Goal: Transaction & Acquisition: Purchase product/service

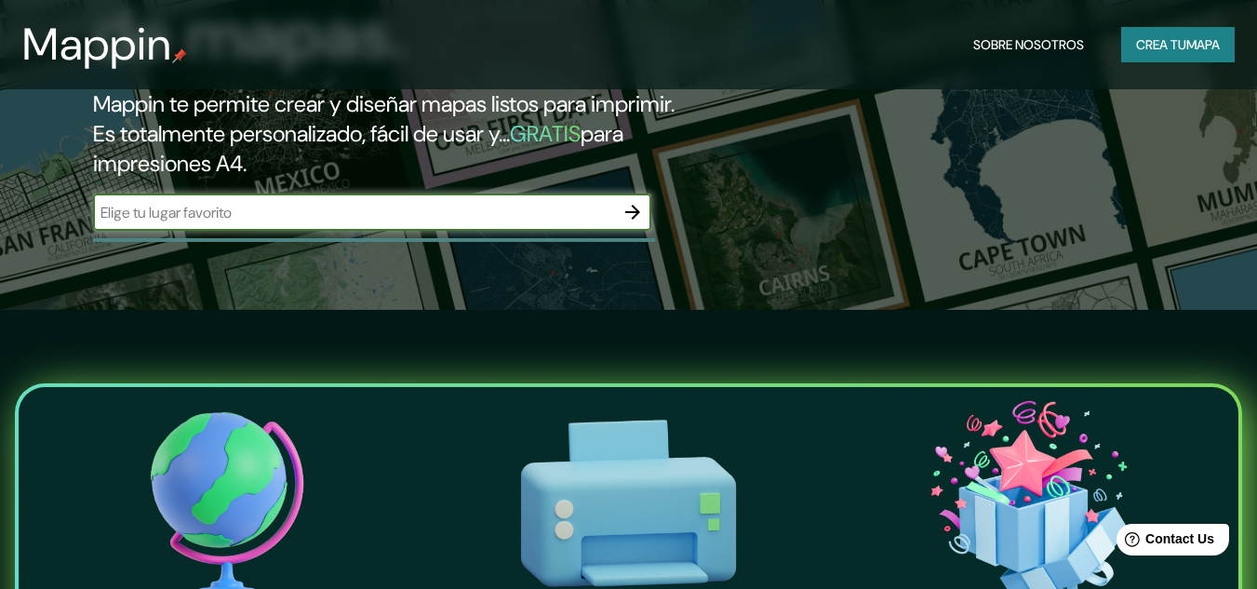
click at [408, 223] on div "​" at bounding box center [372, 212] width 558 height 37
paste input "Est [PERSON_NAME] y Maxi, Av. [PERSON_NAME], [PERSON_NAME], [GEOGRAPHIC_DATA]"
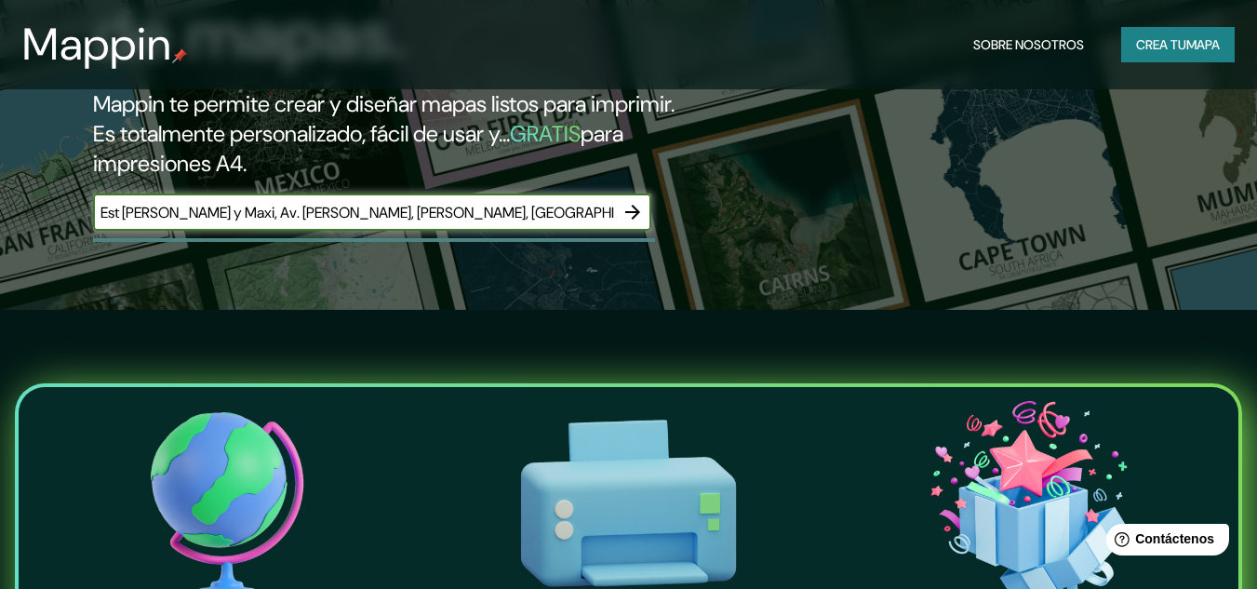
scroll to position [0, 5]
type input "Est [PERSON_NAME] y Maxi, Av. [PERSON_NAME], [PERSON_NAME], [GEOGRAPHIC_DATA]"
click at [636, 204] on icon "button" at bounding box center [633, 212] width 22 height 22
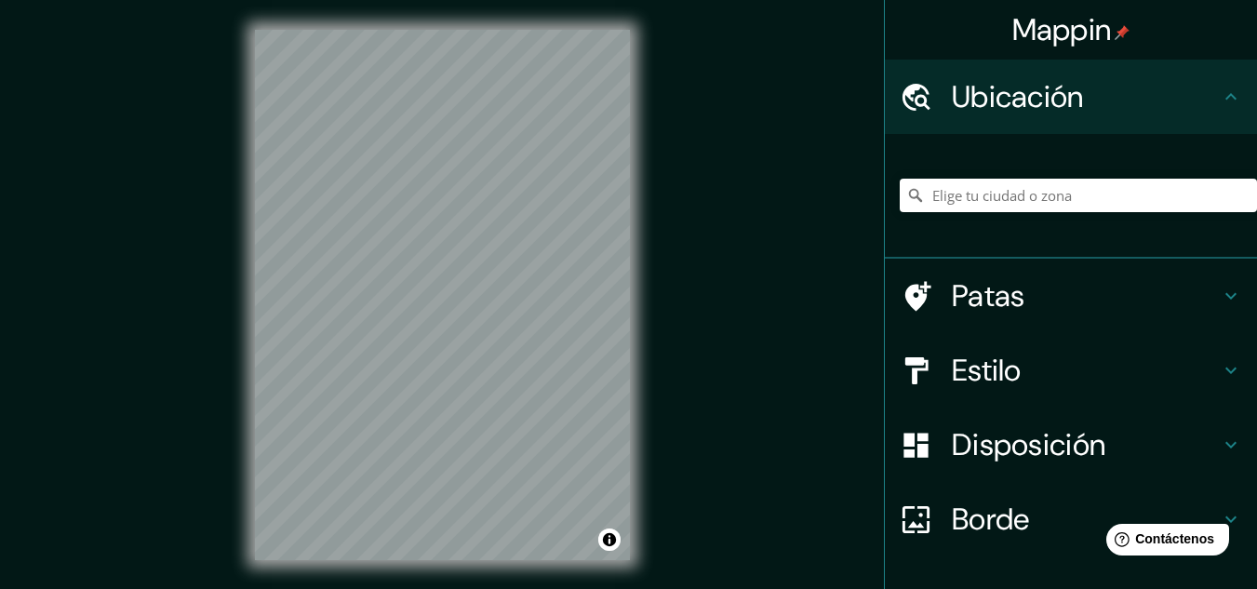
click at [1041, 375] on h4 "Estilo" at bounding box center [1086, 370] width 268 height 37
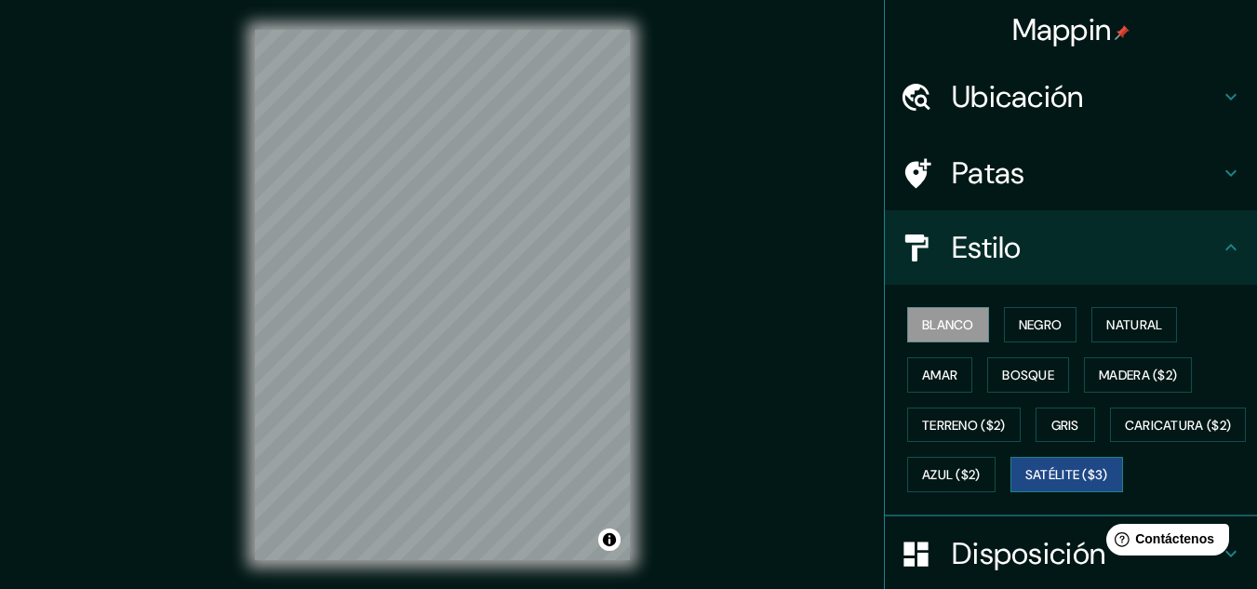
click at [1026, 484] on font "Satélite ($3)" at bounding box center [1067, 475] width 83 height 17
click at [695, 202] on div "Mappin Ubicación Patas Estilo Blanco Negro Natural [PERSON_NAME] ($2) Terreno (…" at bounding box center [628, 310] width 1257 height 620
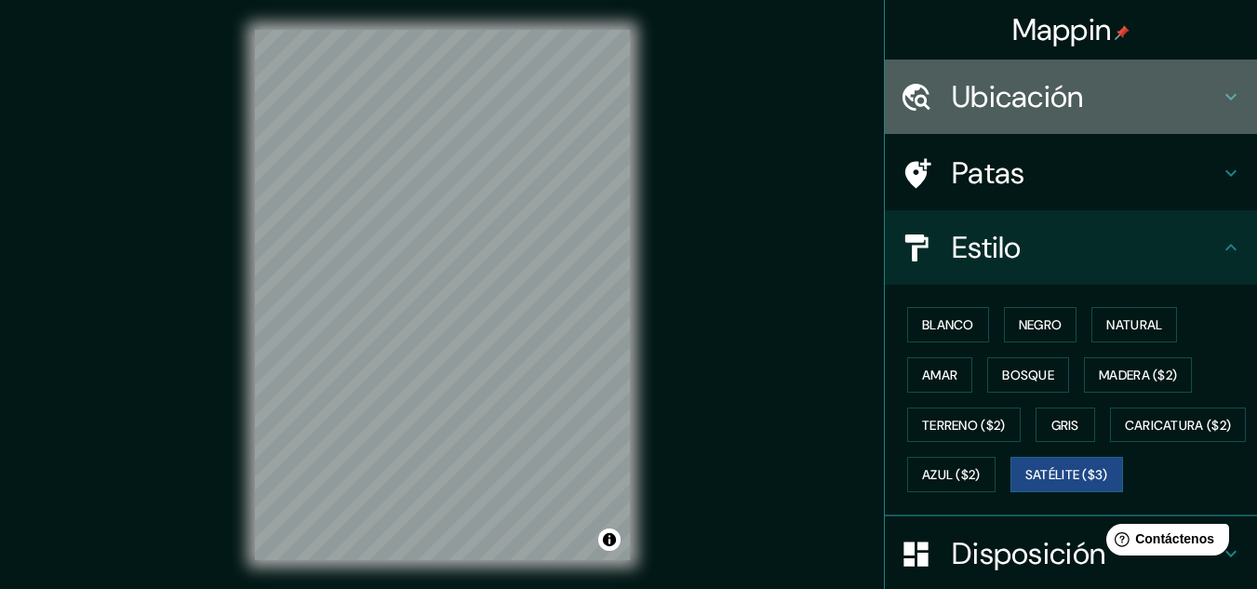
click at [1054, 106] on font "Ubicación" at bounding box center [1018, 96] width 132 height 39
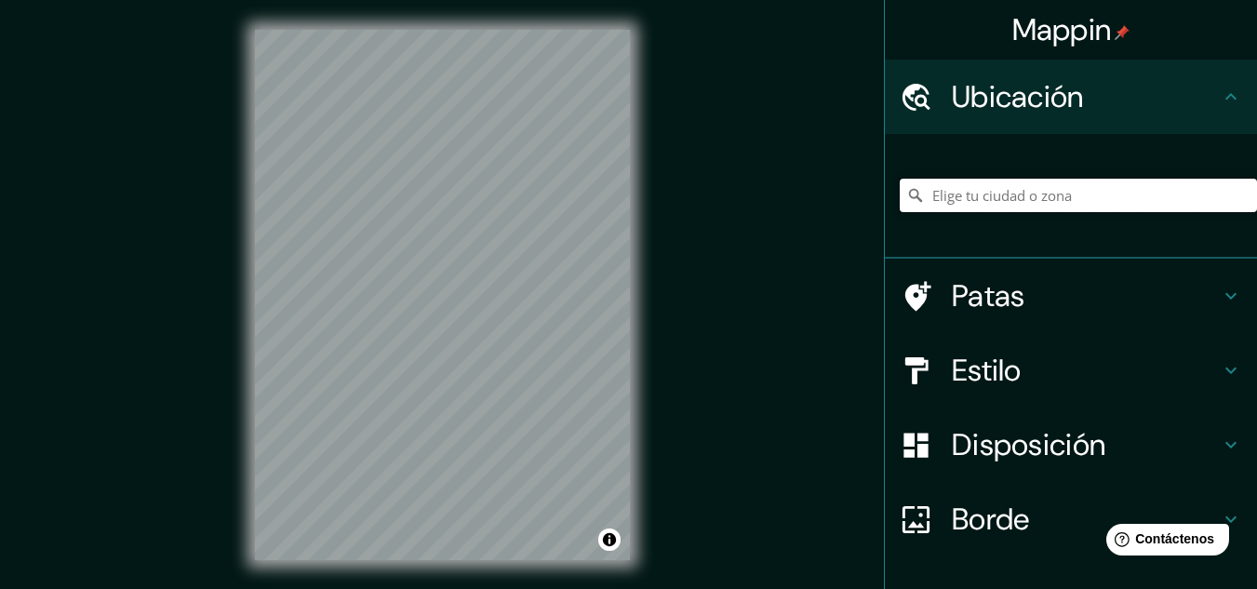
click at [1022, 199] on input "Elige tu ciudad o zona" at bounding box center [1078, 196] width 357 height 34
type input "a"
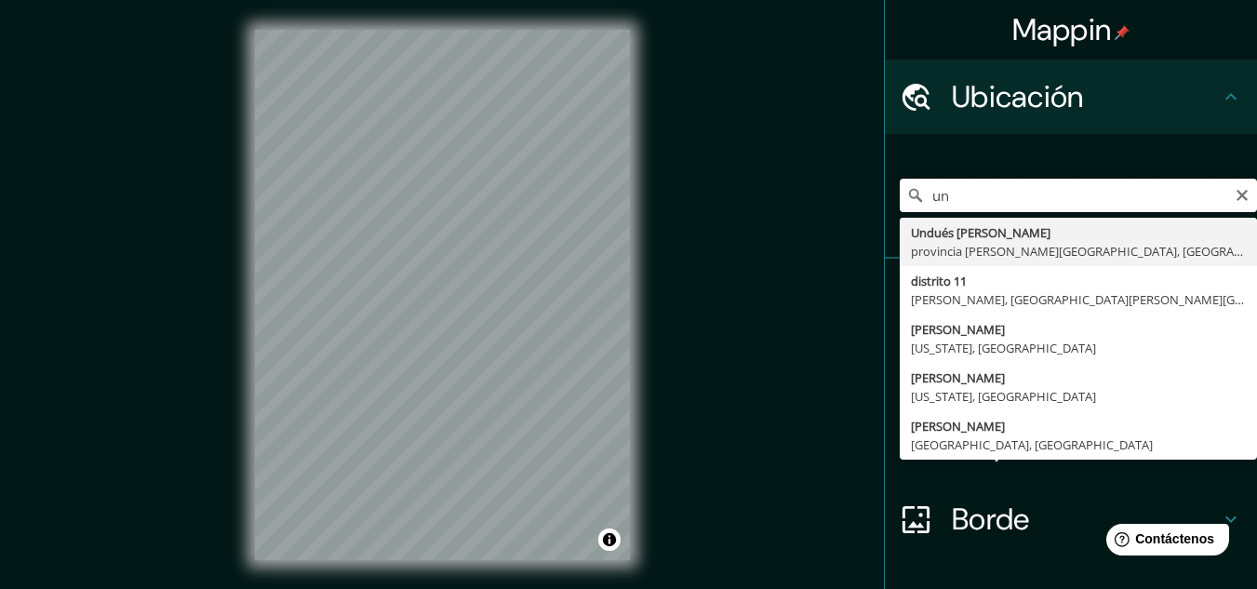
type input "u"
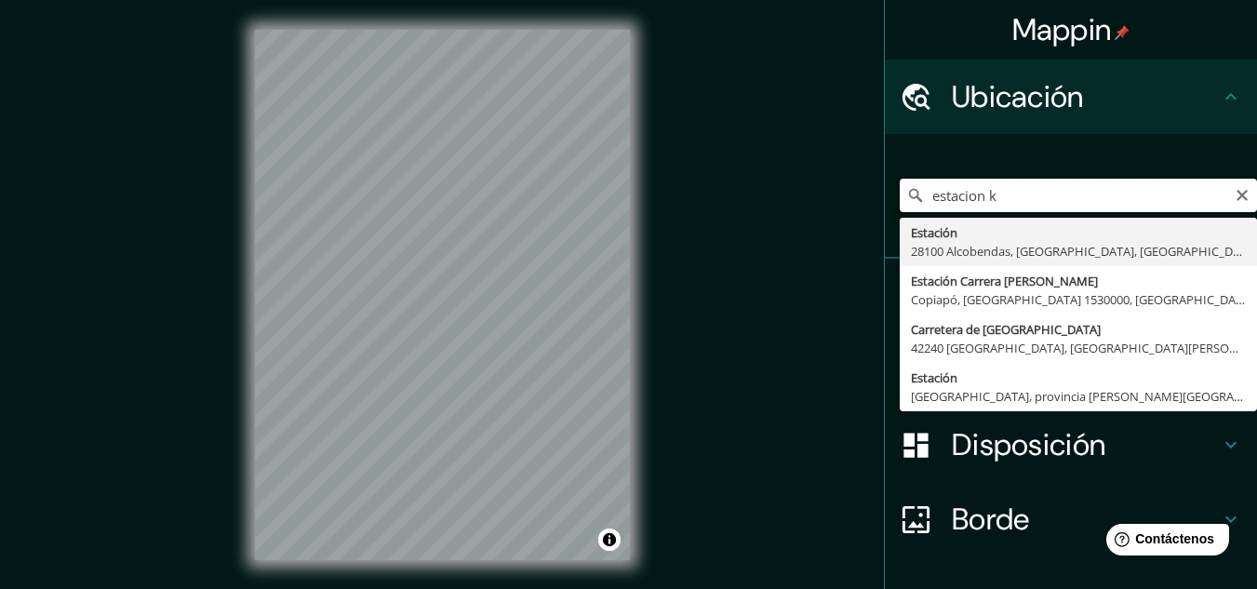
type input "estacion k"
click at [1235, 193] on icon "Claro" at bounding box center [1242, 195] width 15 height 15
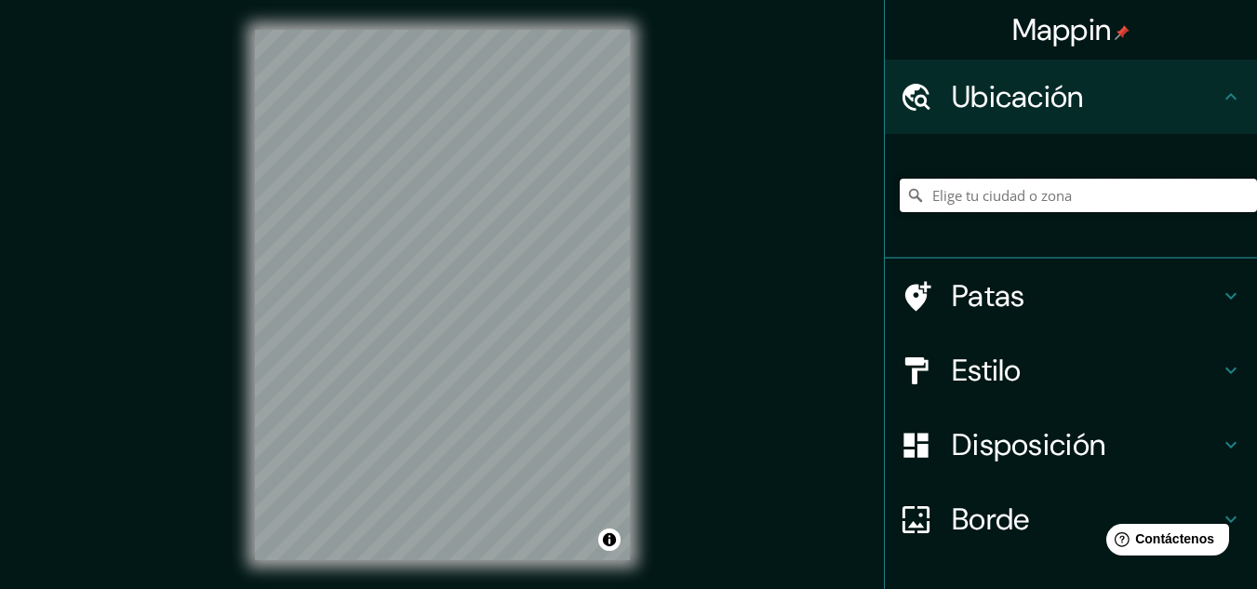
paste input "[GEOGRAPHIC_DATA]"
type input "[GEOGRAPHIC_DATA], [GEOGRAPHIC_DATA], [GEOGRAPHIC_DATA][PERSON_NAME], [GEOGRAPH…"
click at [1237, 198] on icon "Claro" at bounding box center [1242, 195] width 11 height 11
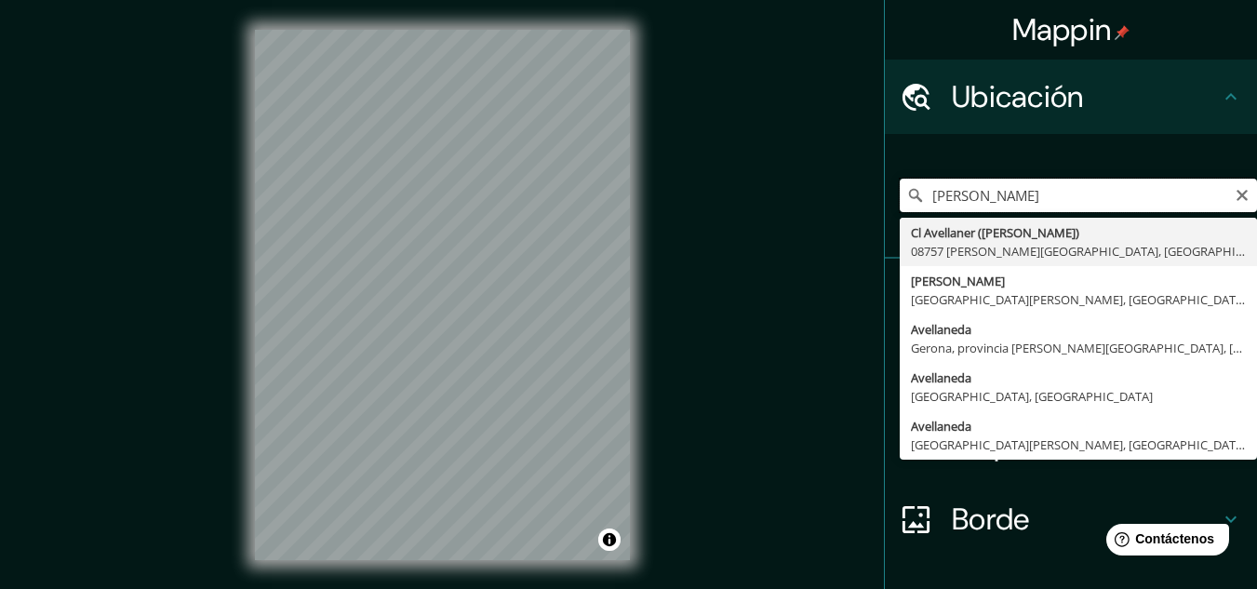
click at [1190, 206] on input "[PERSON_NAME]" at bounding box center [1078, 196] width 357 height 34
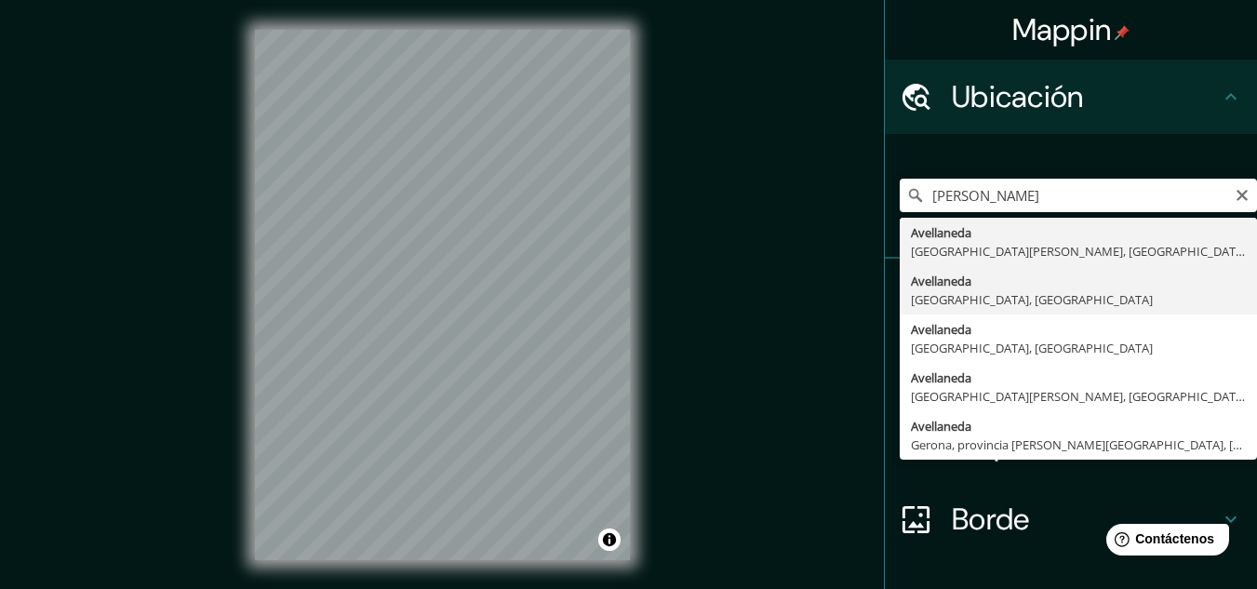
type input "[GEOGRAPHIC_DATA], [GEOGRAPHIC_DATA], [GEOGRAPHIC_DATA]"
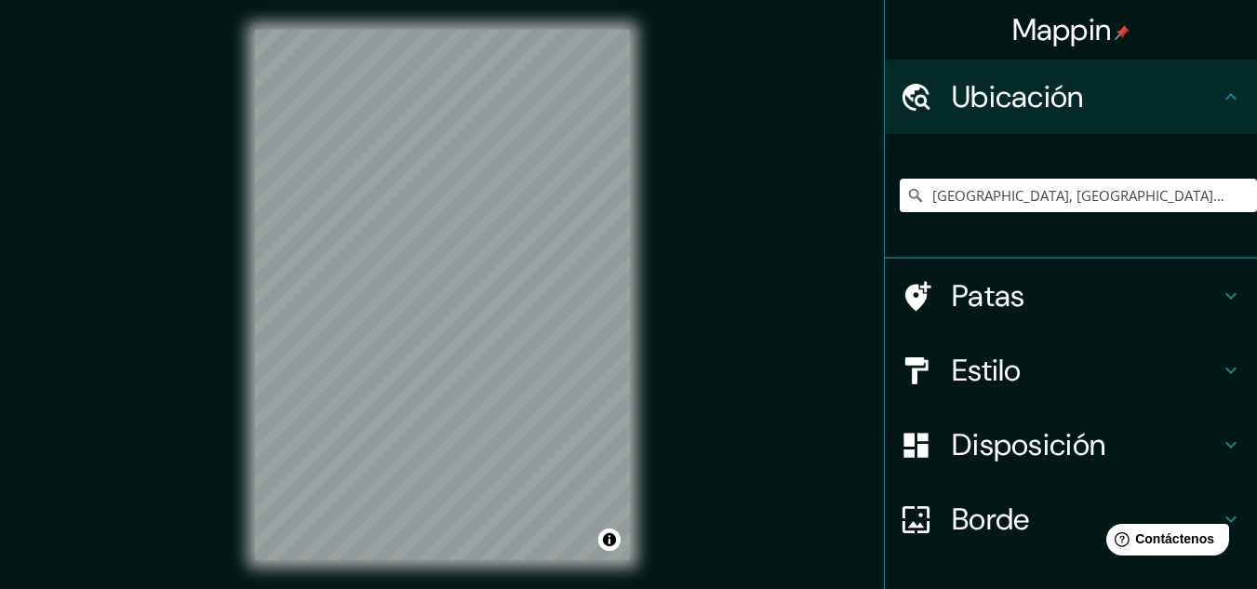
scroll to position [3, 0]
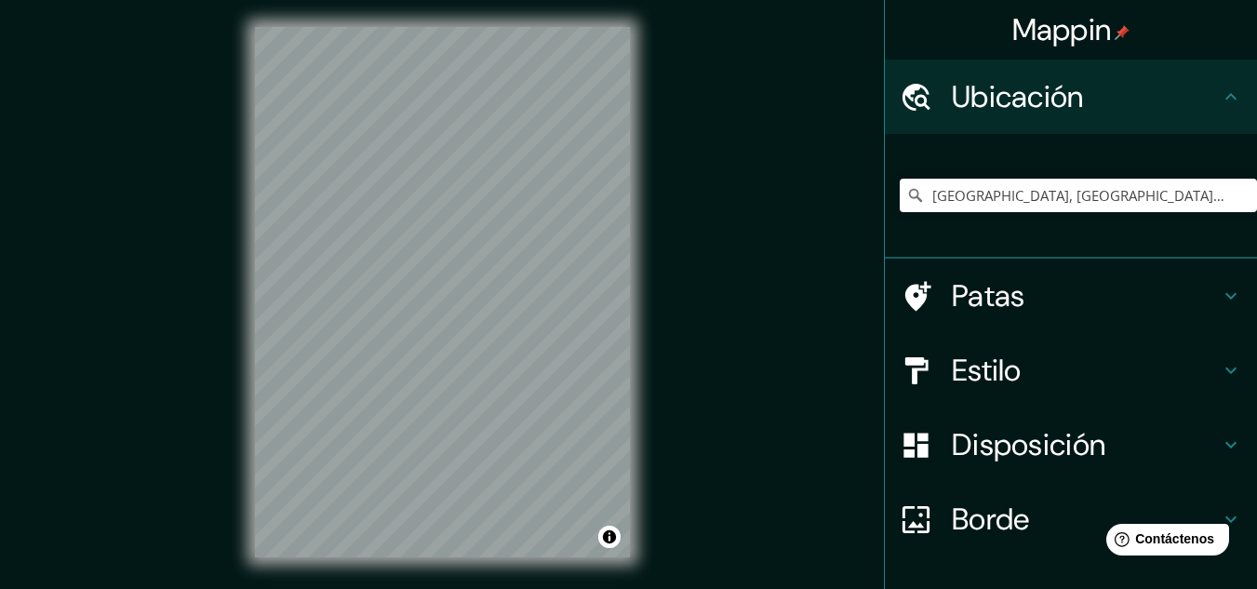
click at [1147, 450] on h4 "Disposición" at bounding box center [1086, 444] width 268 height 37
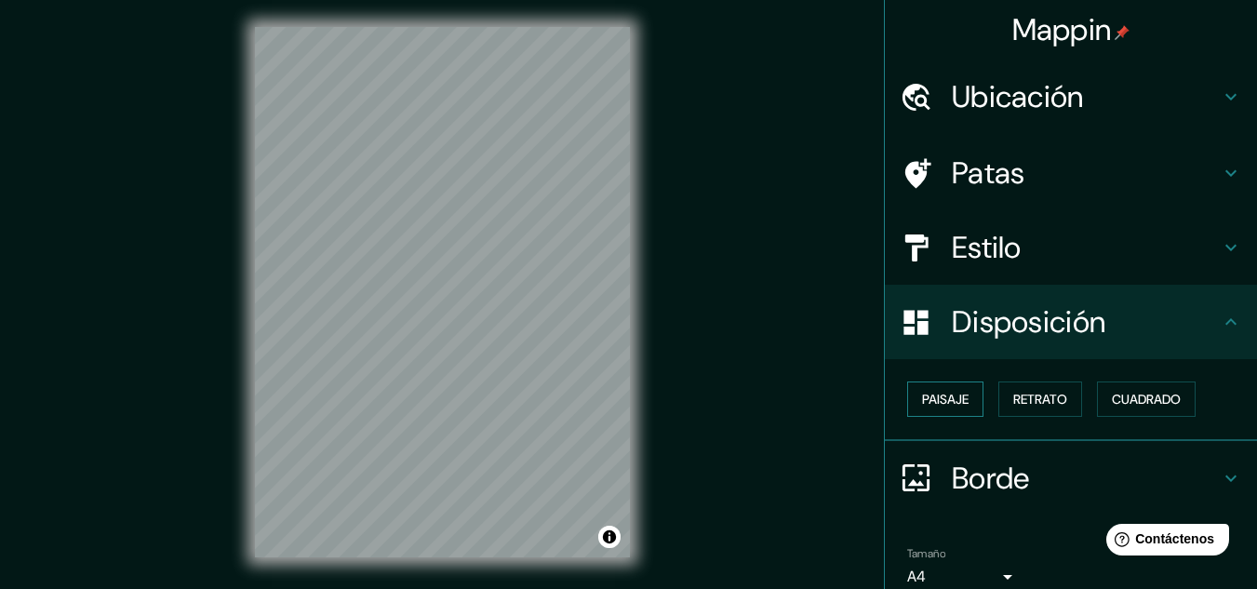
click at [955, 396] on font "Paisaje" at bounding box center [945, 399] width 47 height 17
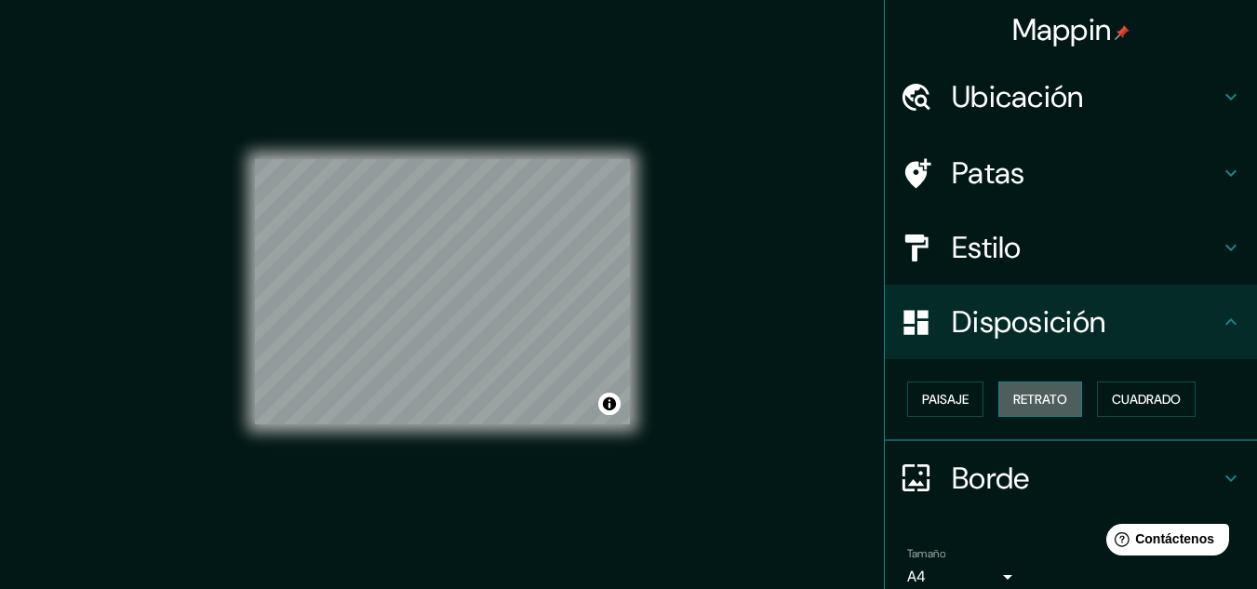
click at [1028, 400] on font "Retrato" at bounding box center [1041, 399] width 54 height 17
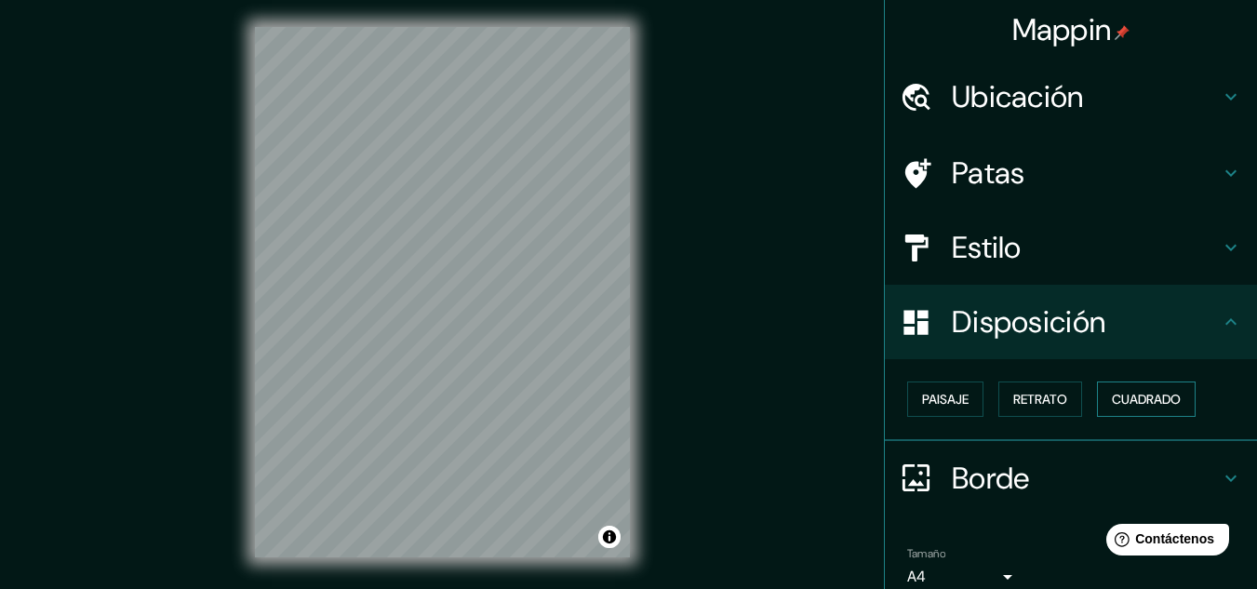
click at [1166, 399] on font "Cuadrado" at bounding box center [1146, 399] width 69 height 17
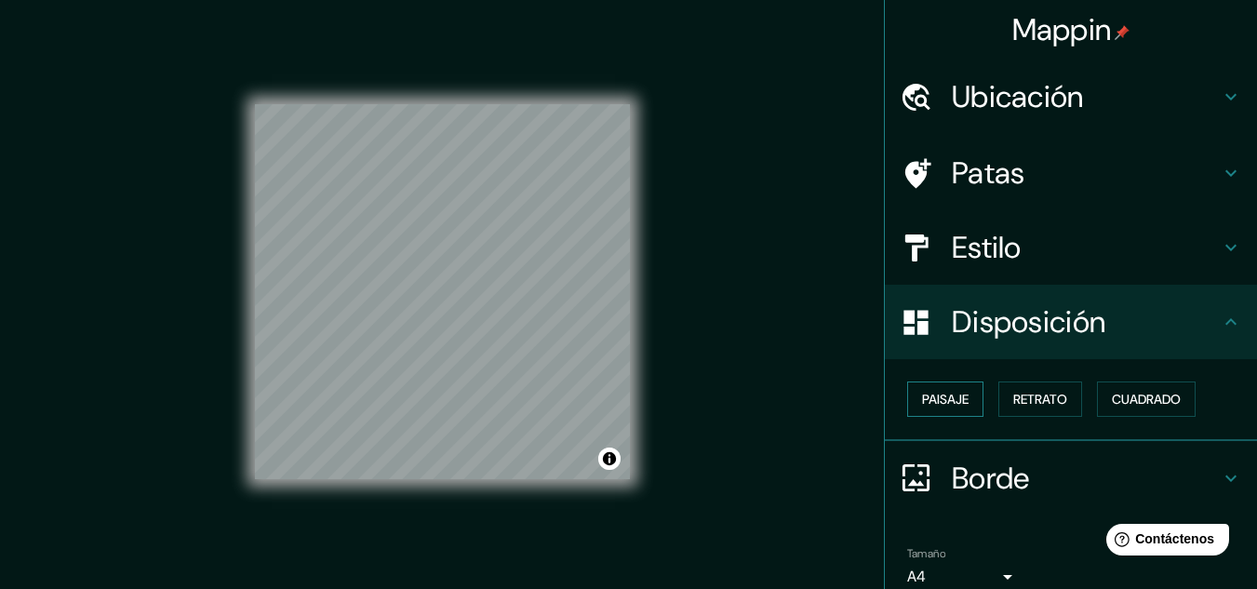
drag, startPoint x: 996, startPoint y: 397, endPoint x: 966, endPoint y: 401, distance: 30.0
click at [999, 398] on button "Retrato" at bounding box center [1041, 399] width 84 height 35
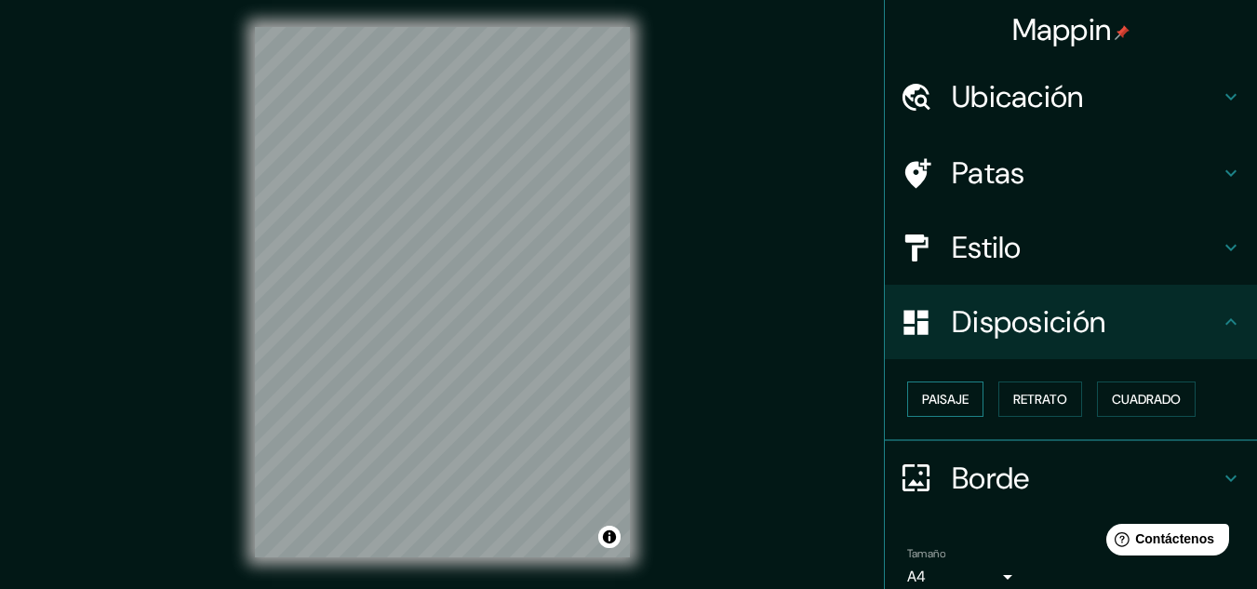
click at [947, 403] on font "Paisaje" at bounding box center [945, 399] width 47 height 17
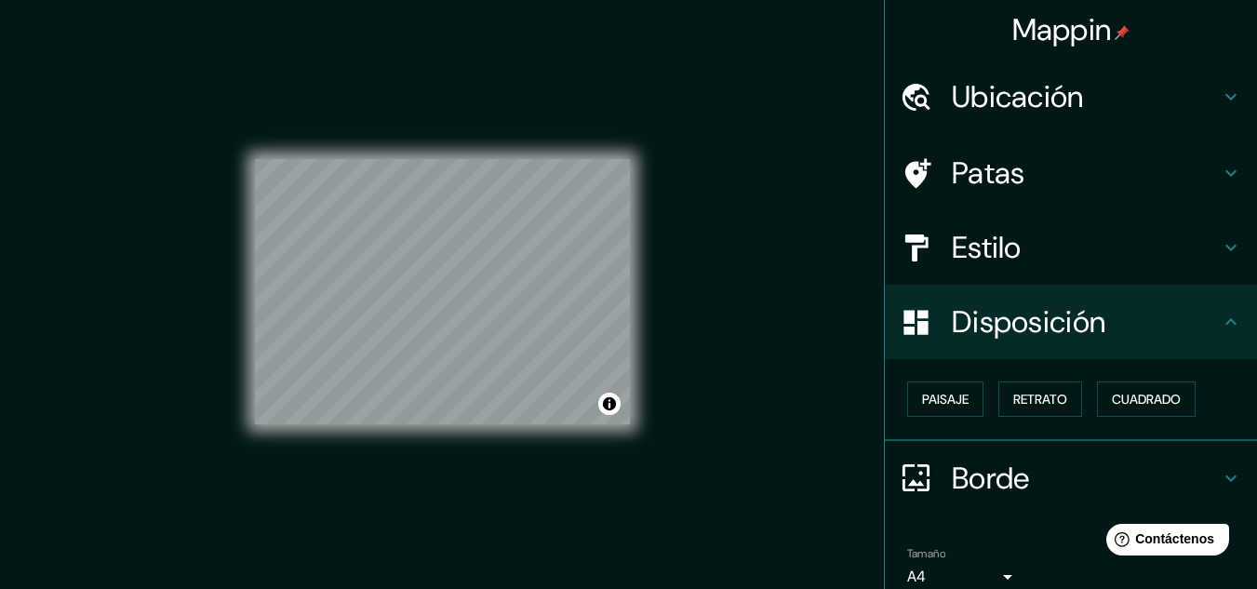
click at [1141, 249] on h4 "Estilo" at bounding box center [1086, 247] width 268 height 37
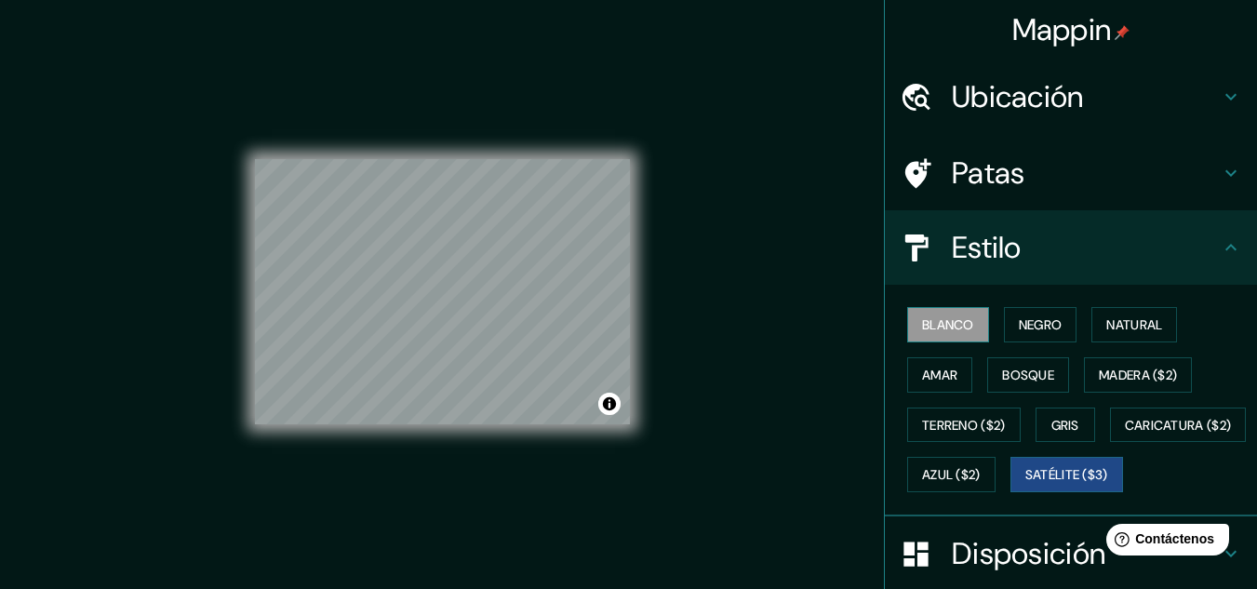
click at [938, 324] on font "Blanco" at bounding box center [948, 324] width 52 height 17
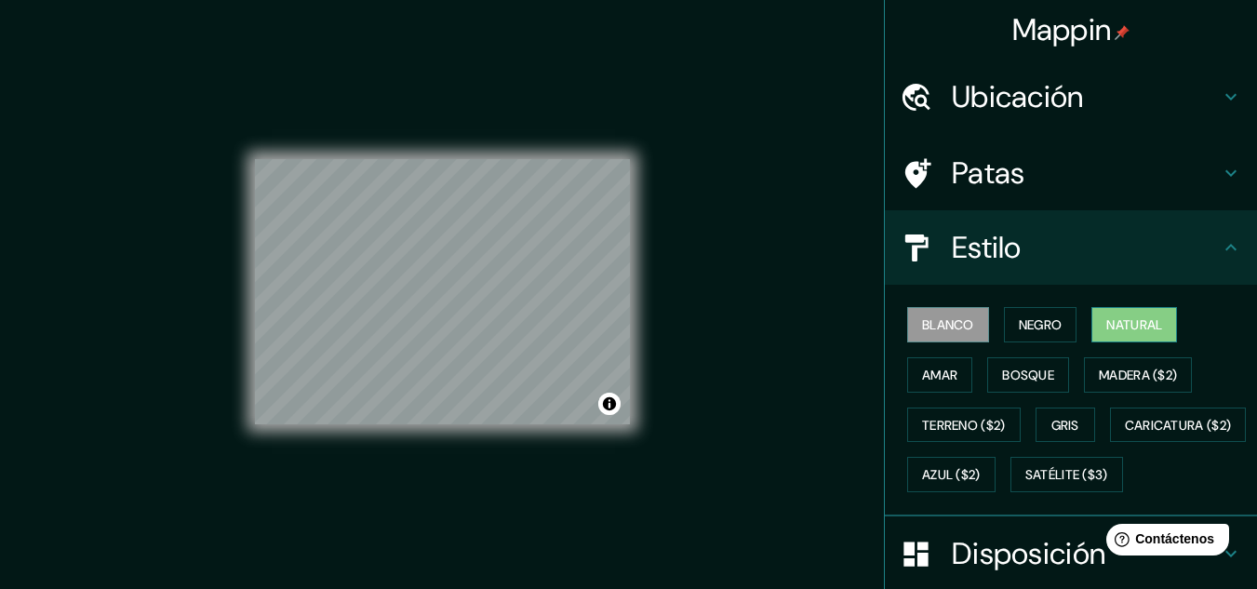
click at [1146, 336] on font "Natural" at bounding box center [1135, 325] width 56 height 24
click at [922, 383] on font "Amar" at bounding box center [939, 375] width 35 height 24
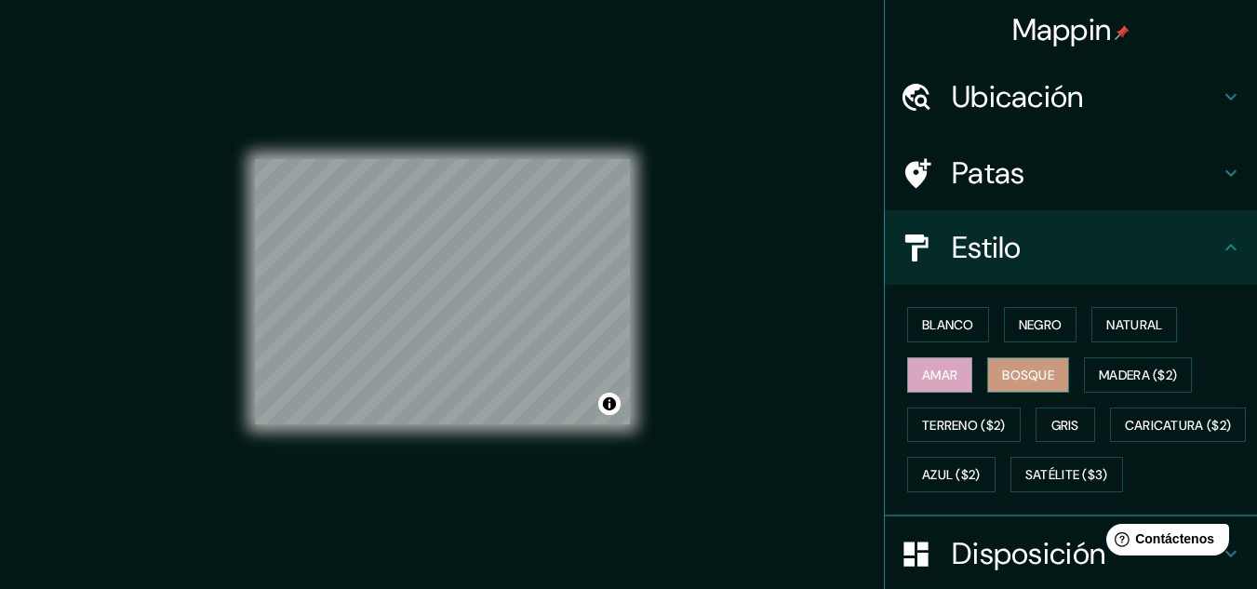
click at [1013, 380] on font "Bosque" at bounding box center [1028, 375] width 52 height 17
click at [972, 421] on font "Terreno ($2)" at bounding box center [964, 425] width 84 height 17
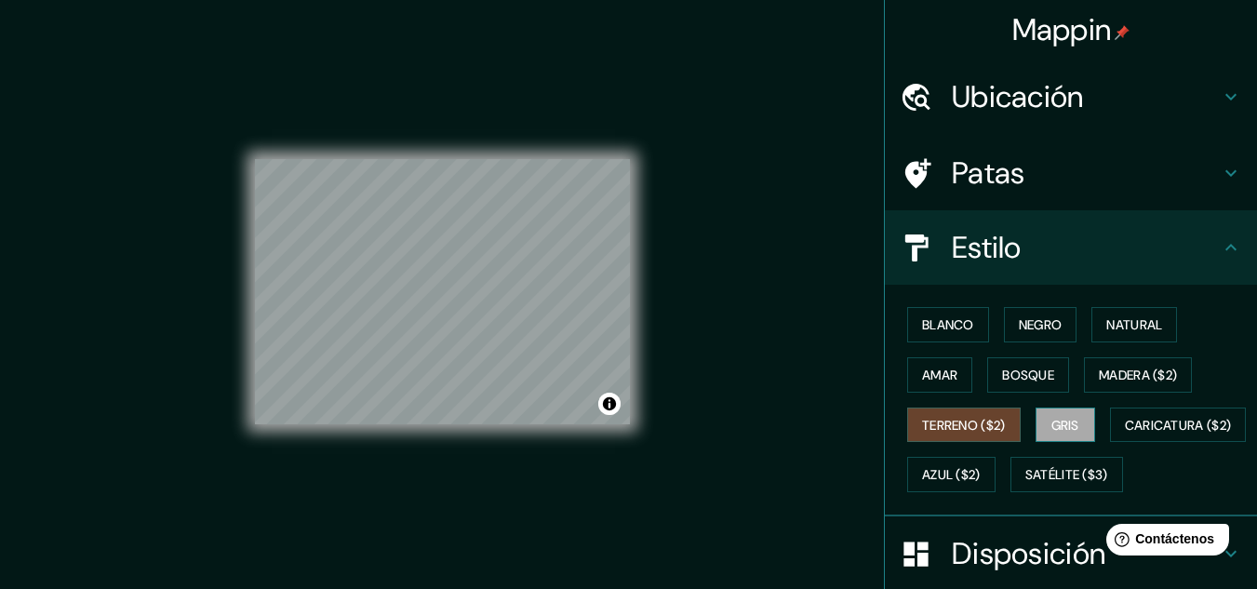
click at [1064, 424] on font "Gris" at bounding box center [1066, 425] width 28 height 17
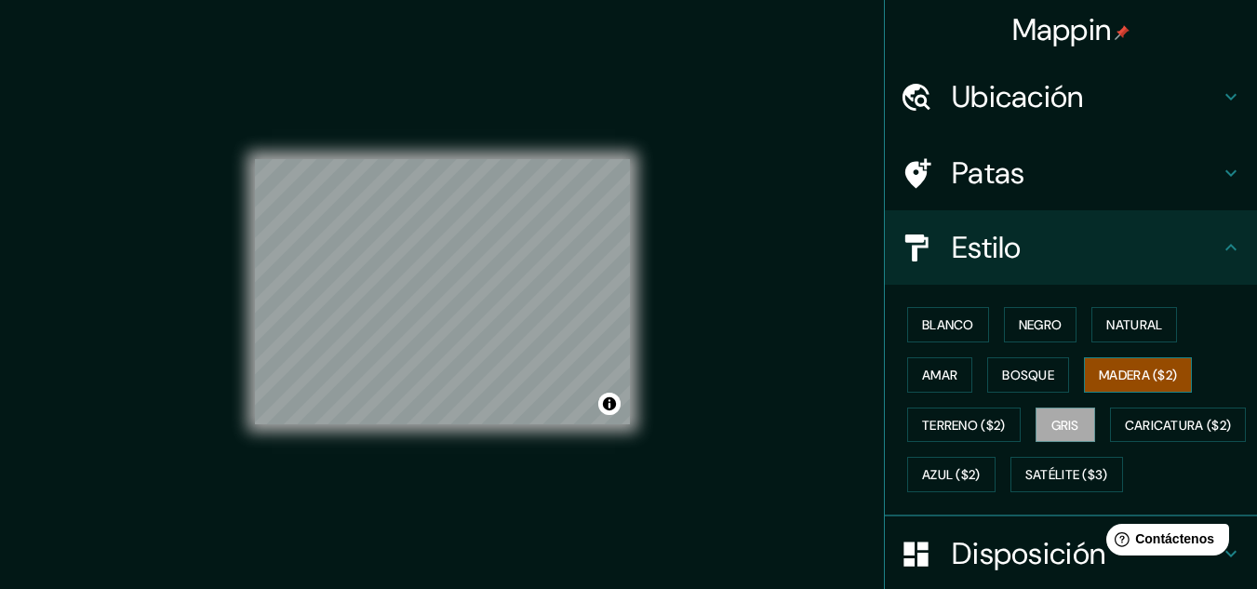
click at [1141, 364] on font "Madera ($2)" at bounding box center [1138, 375] width 78 height 24
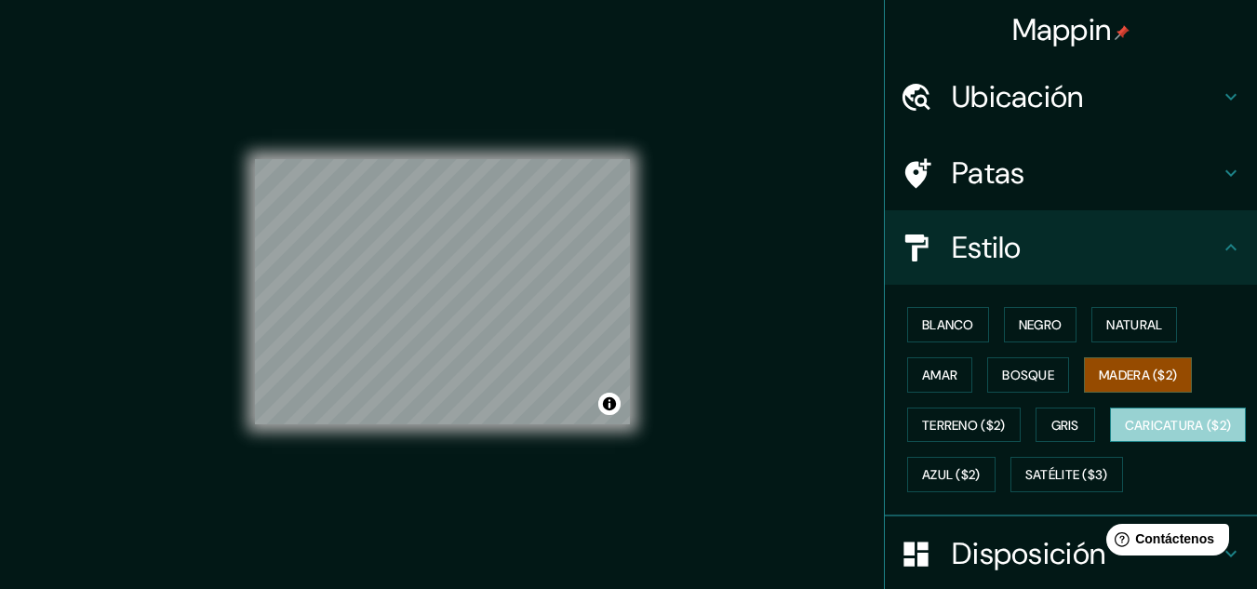
click at [1125, 437] on font "Caricatura ($2)" at bounding box center [1178, 425] width 107 height 24
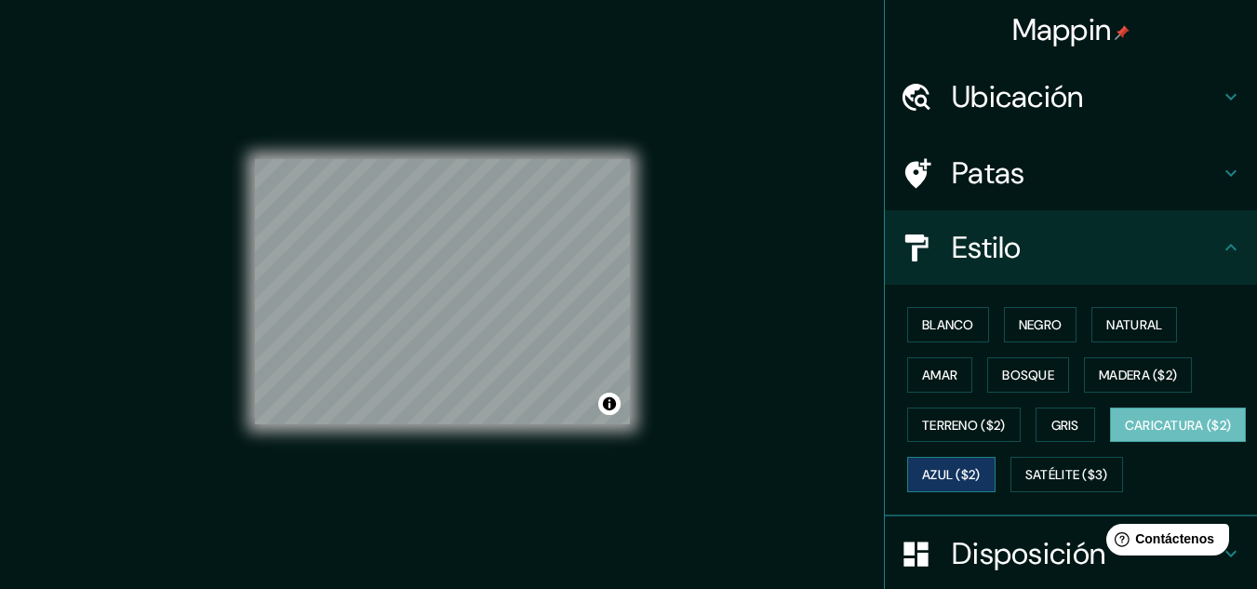
click at [981, 477] on font "Azul ($2)" at bounding box center [951, 475] width 59 height 17
